Goal: Task Accomplishment & Management: Manage account settings

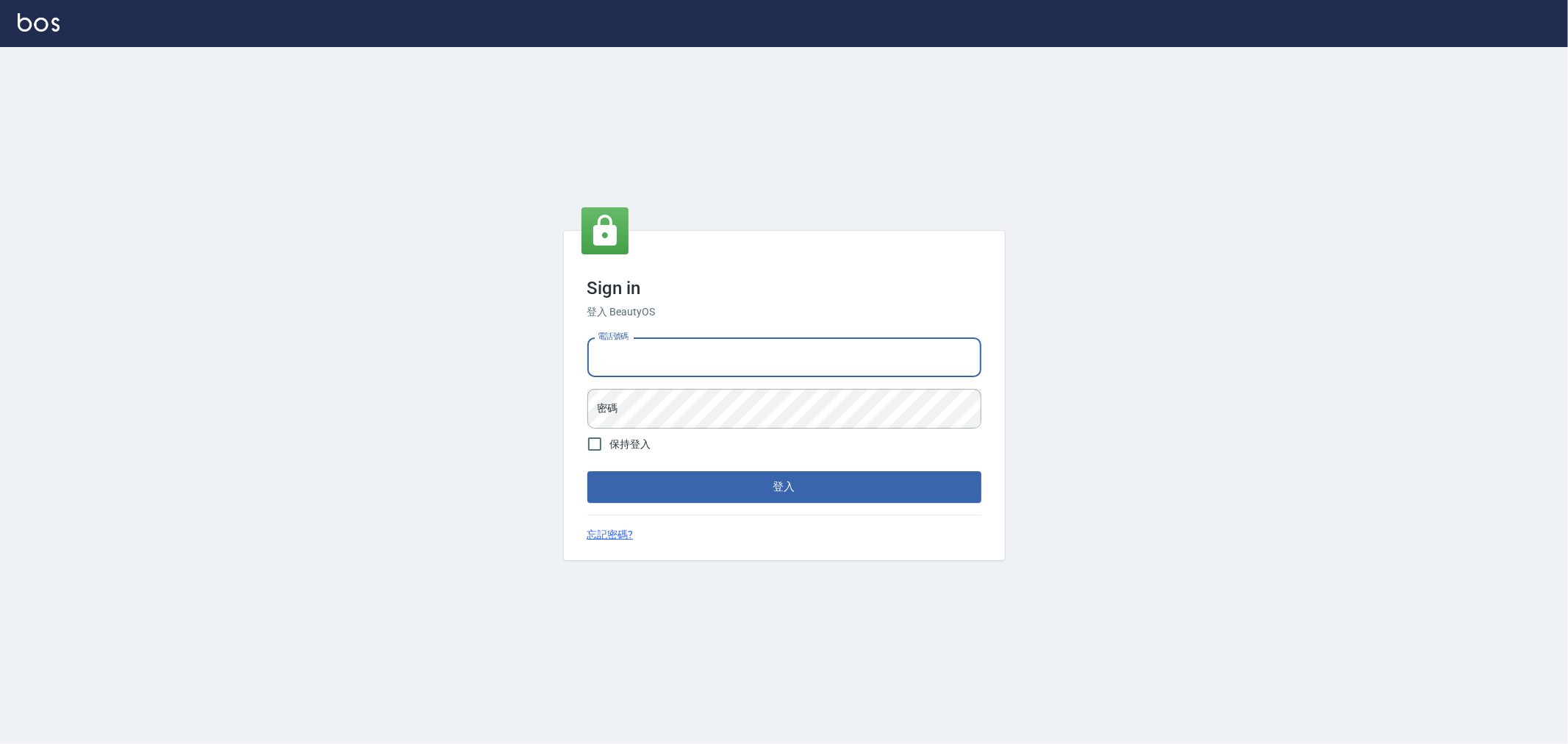
click at [634, 356] on input "電話號碼" at bounding box center [784, 357] width 394 height 40
type input "0955467459"
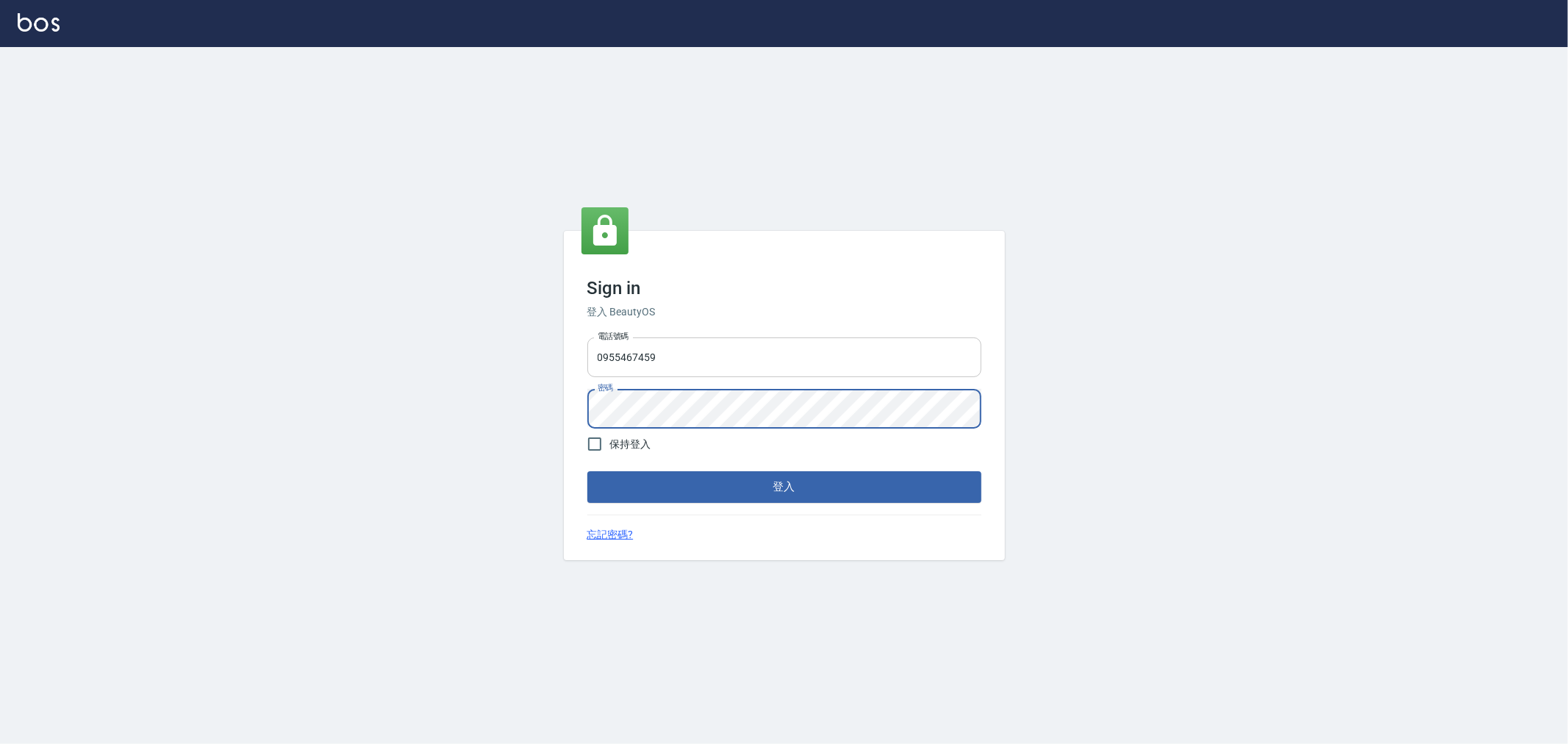
click at [587, 471] on button "登入" at bounding box center [784, 486] width 394 height 31
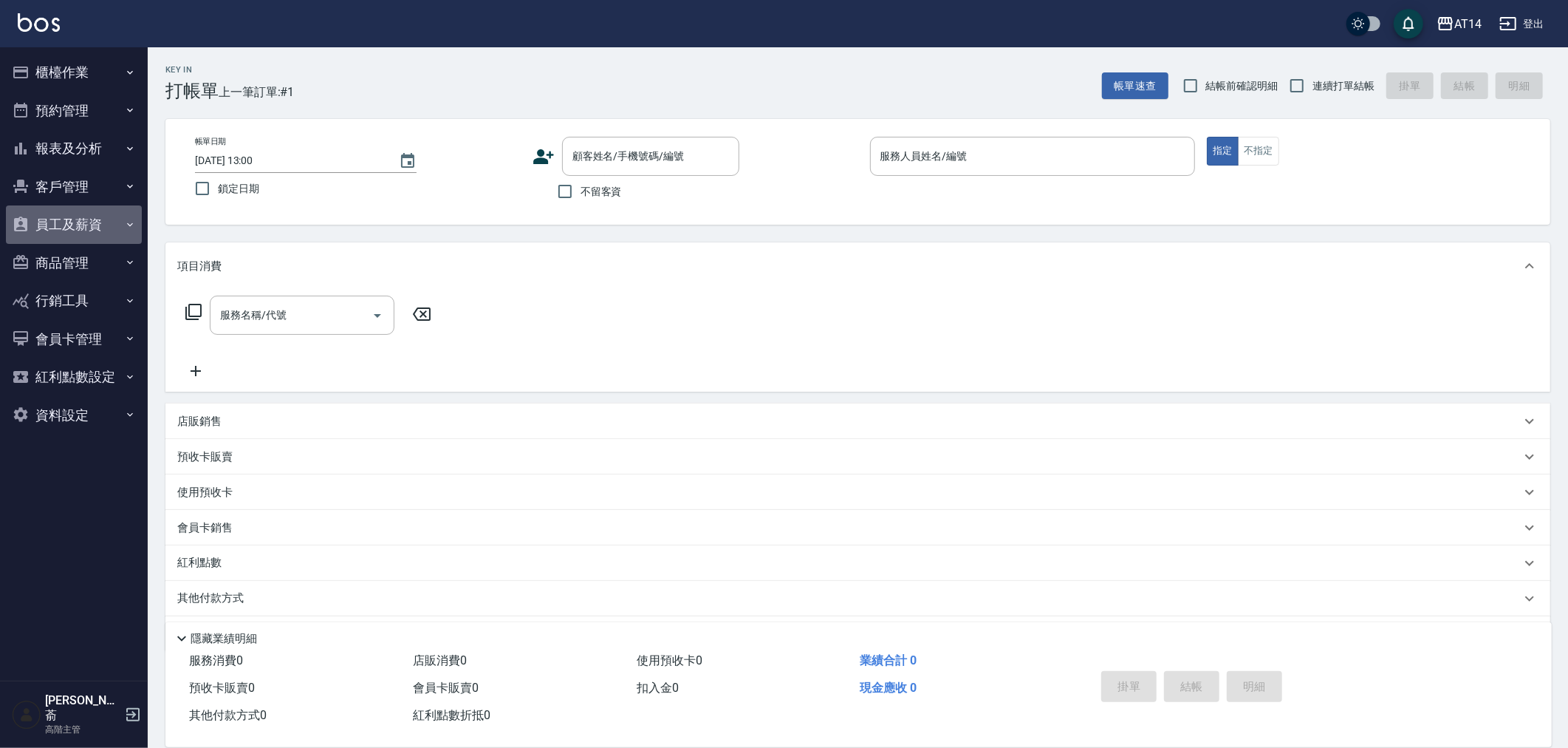
click at [83, 214] on button "員工及薪資" at bounding box center [73, 224] width 136 height 38
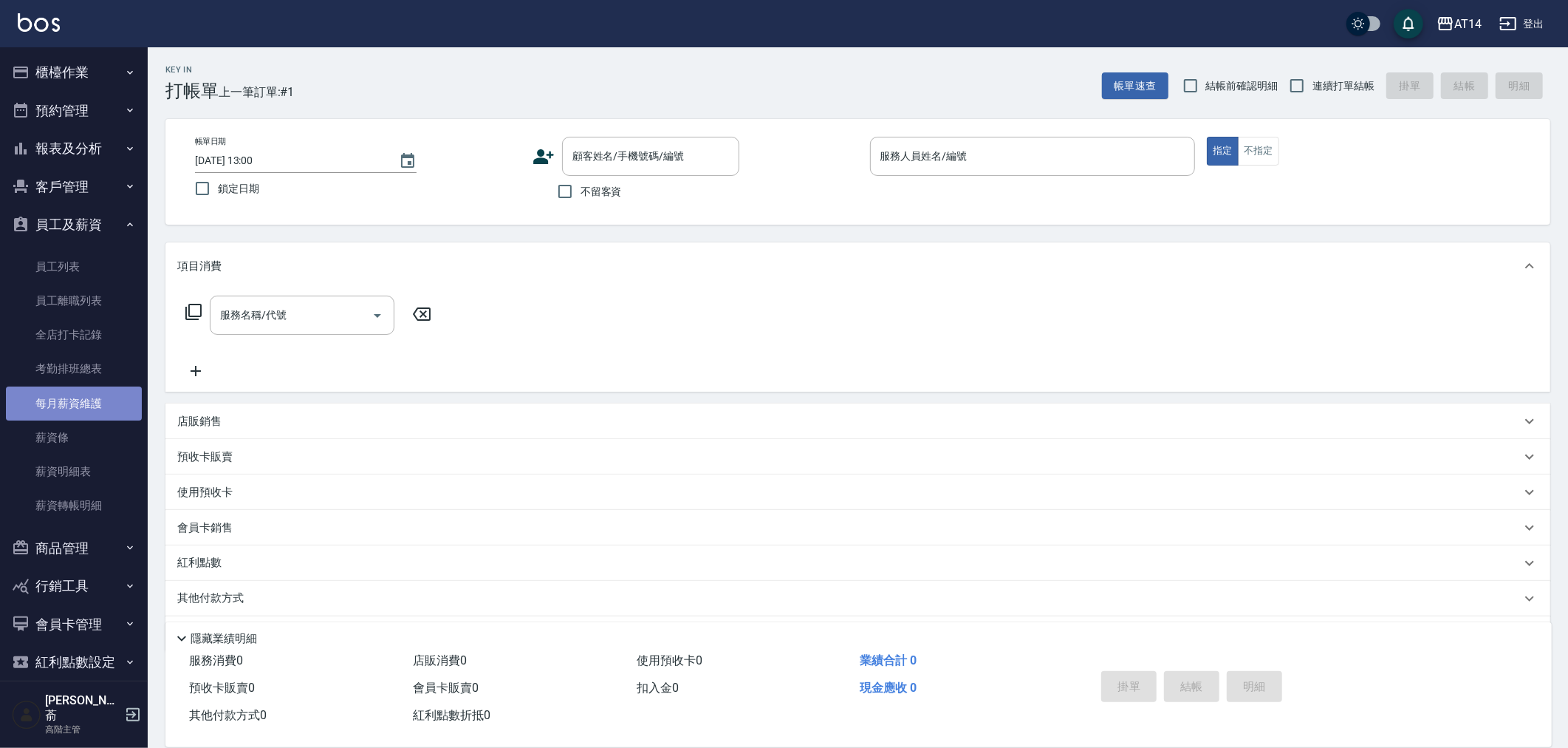
click at [78, 400] on link "每月薪資維護" at bounding box center [73, 403] width 136 height 34
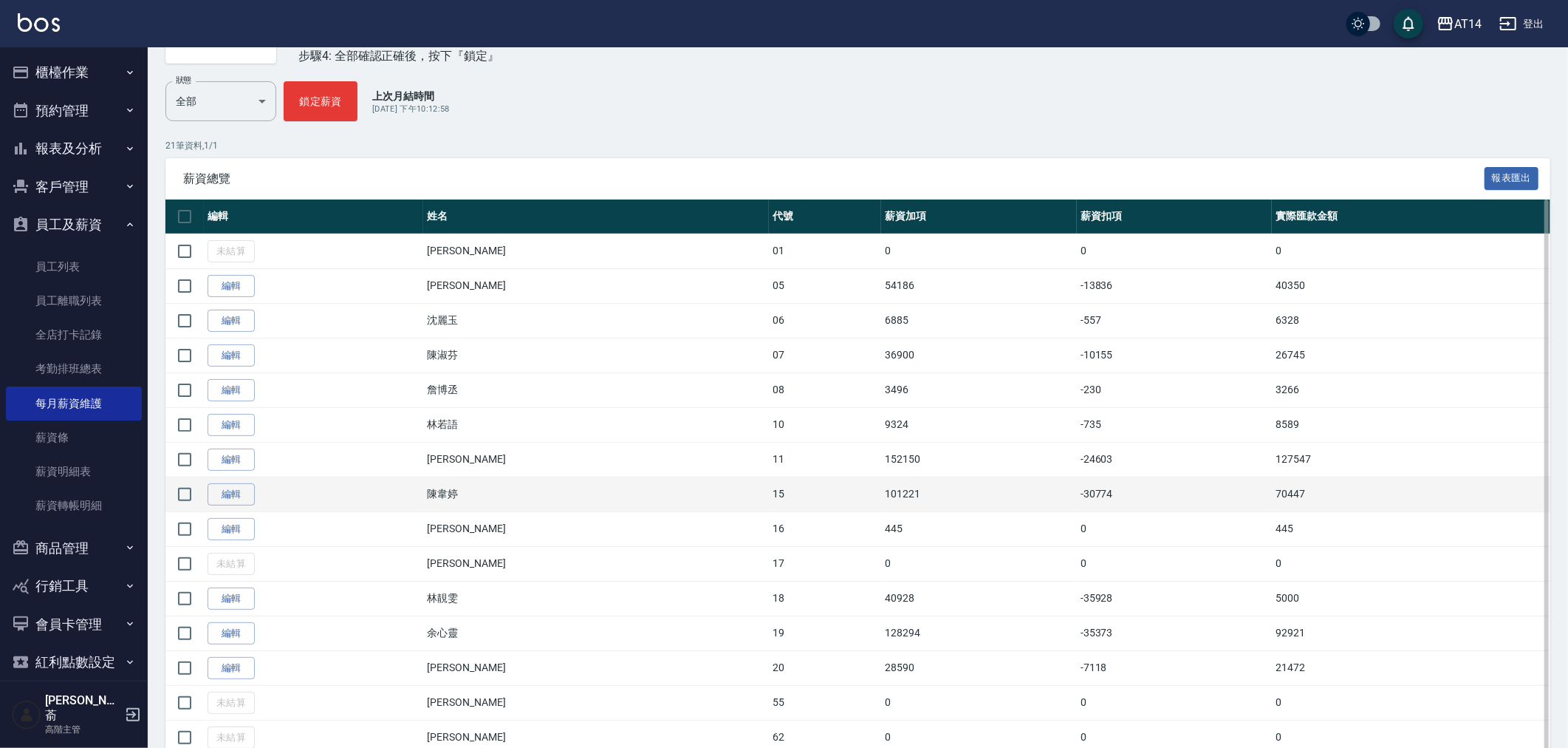
scroll to position [164, 0]
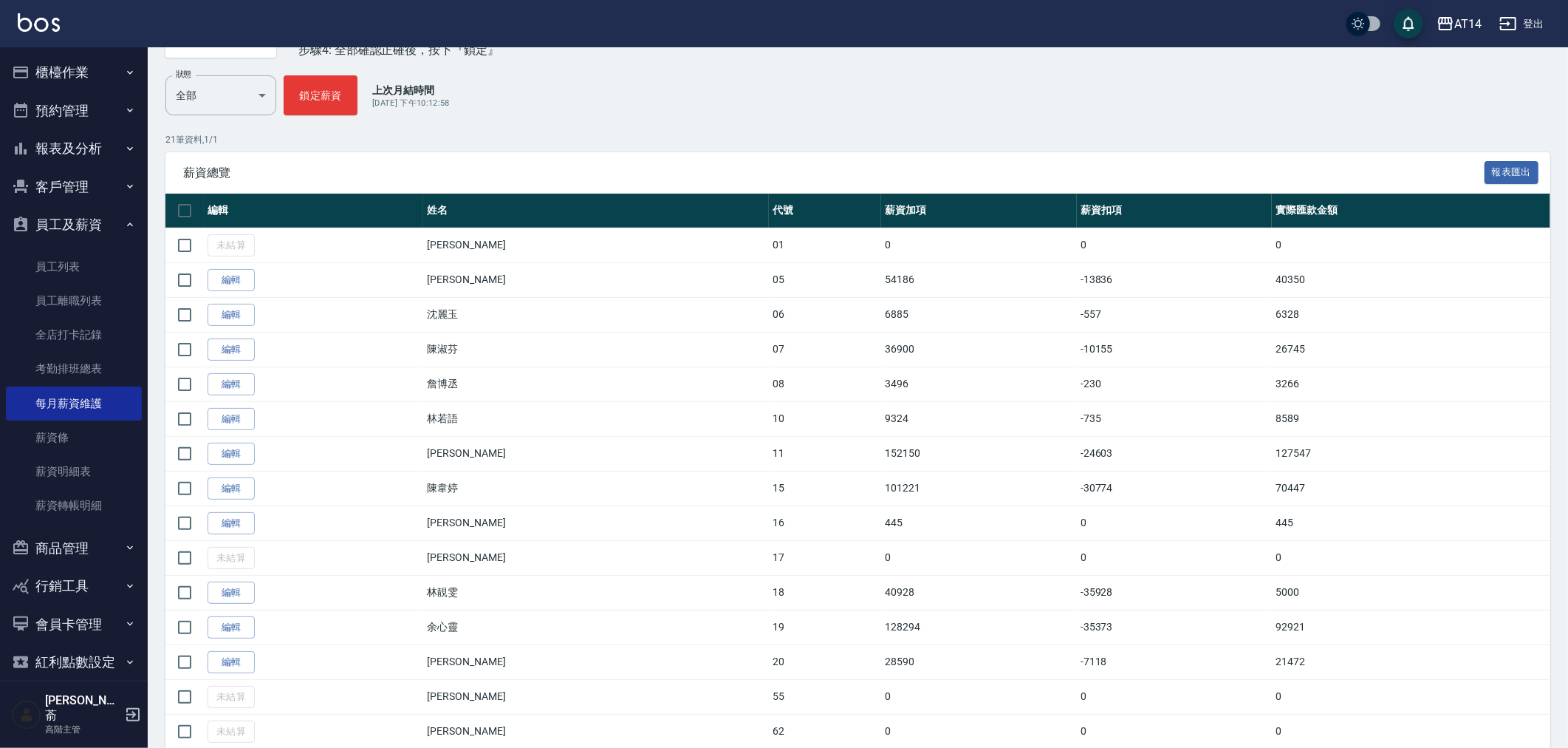
click at [234, 587] on link "編輯" at bounding box center [232, 593] width 47 height 23
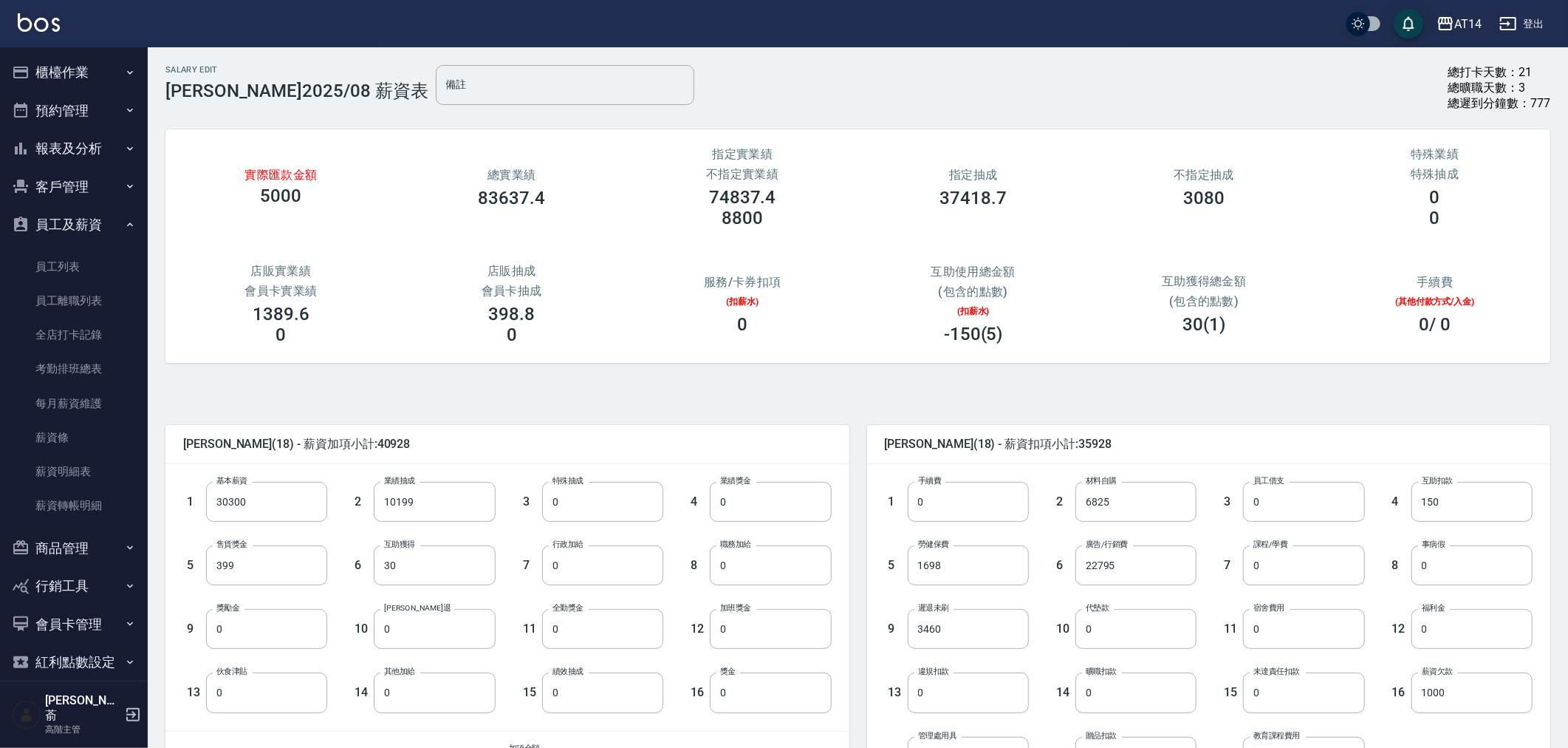
click at [40, 25] on img at bounding box center [38, 23] width 42 height 18
